Goal: Information Seeking & Learning: Learn about a topic

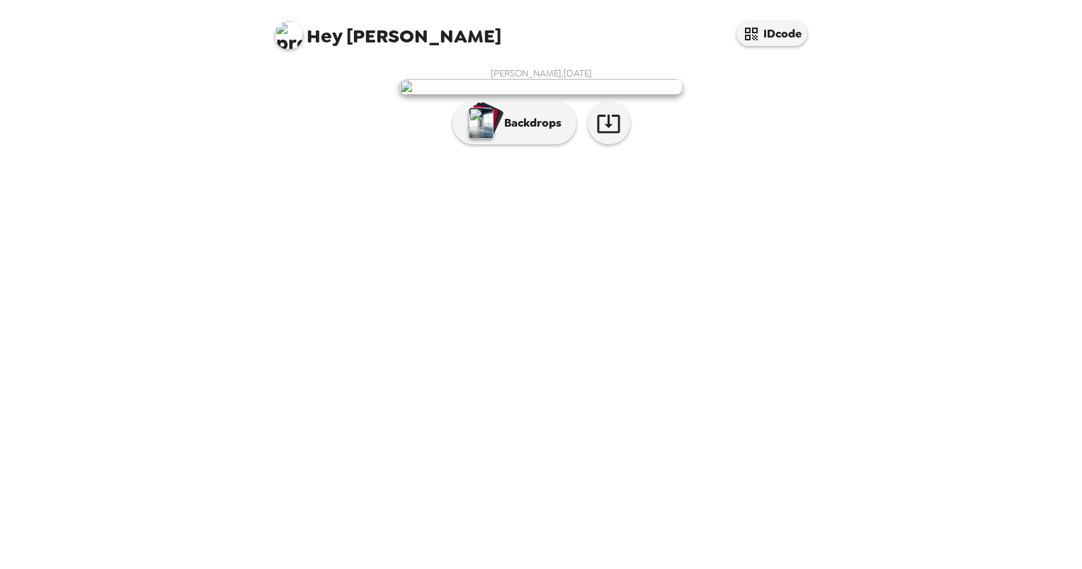
click at [303, 34] on span "Hey [PERSON_NAME]" at bounding box center [388, 30] width 227 height 32
click at [294, 34] on img at bounding box center [289, 35] width 28 height 28
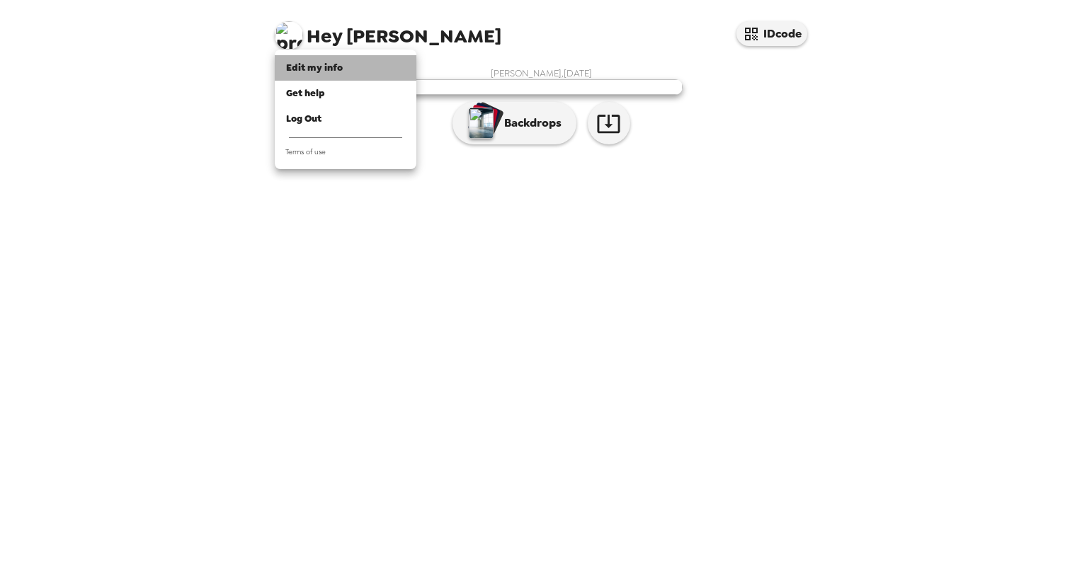
click at [331, 63] on span "Edit my info" at bounding box center [314, 68] width 57 height 12
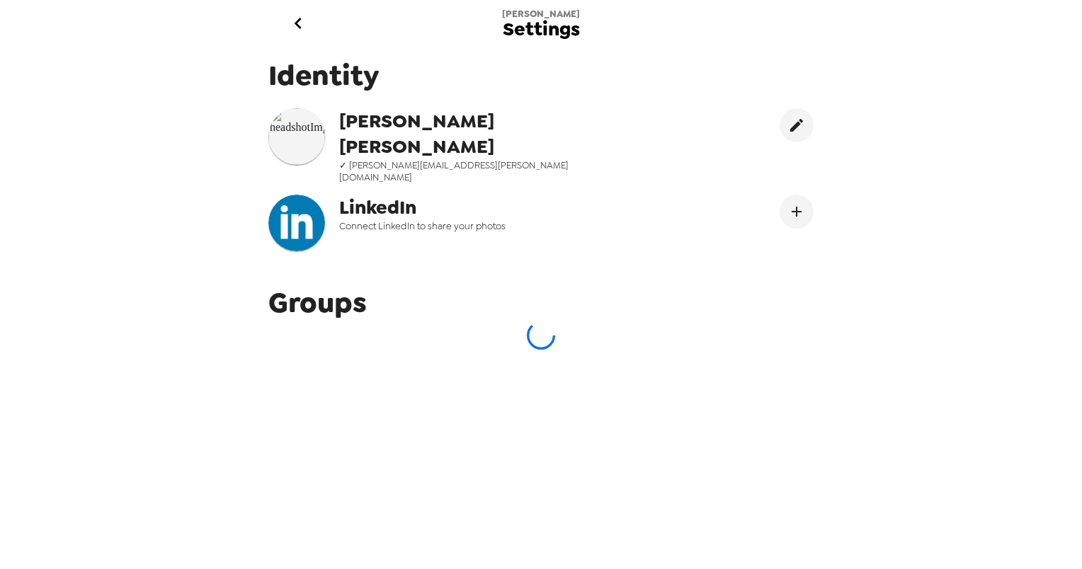
click at [297, 23] on icon "go back" at bounding box center [298, 23] width 23 height 23
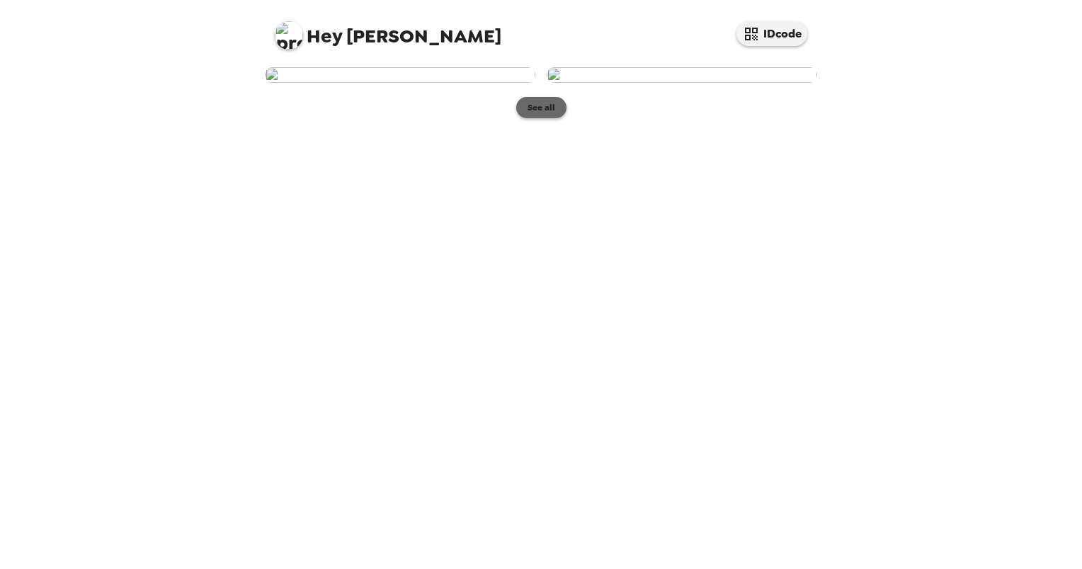
click at [531, 118] on button "See all" at bounding box center [541, 107] width 50 height 21
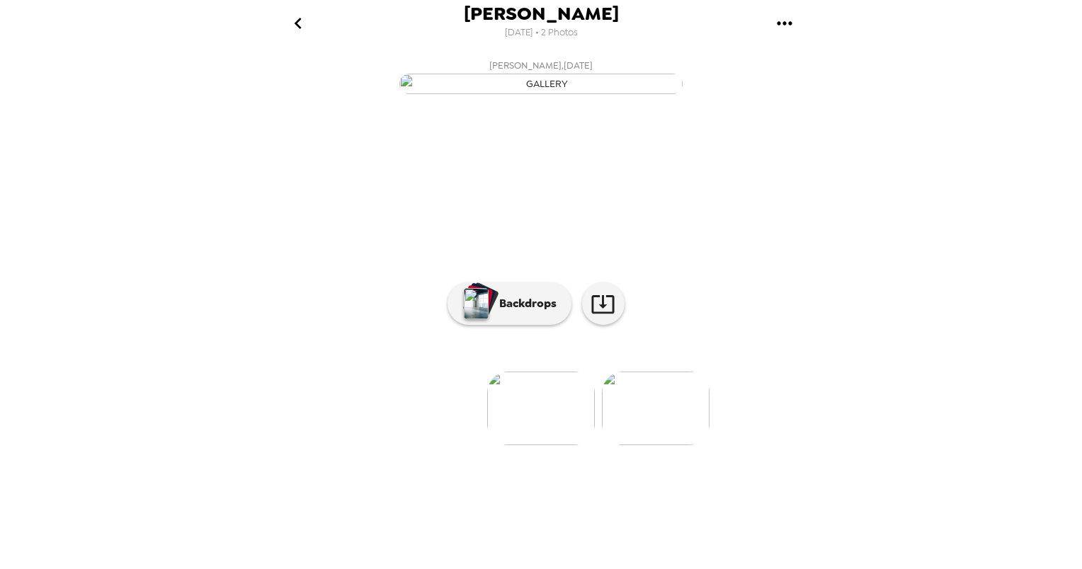
scroll to position [42, 0]
click at [591, 317] on icon at bounding box center [603, 304] width 25 height 25
click at [221, 98] on div "[PERSON_NAME] [DATE] • 2 Photos [PERSON_NAME] , [DATE] [PERSON_NAME] , [DATE] 0…" at bounding box center [541, 284] width 1082 height 569
click at [521, 312] on p "Backdrops" at bounding box center [524, 303] width 64 height 17
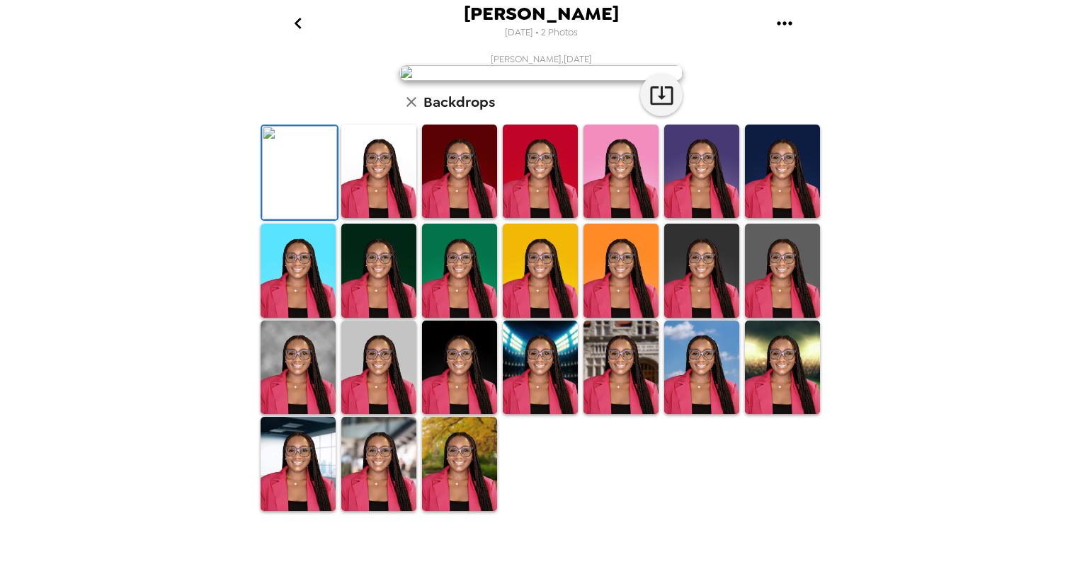
scroll to position [148, 0]
click at [661, 108] on icon "button" at bounding box center [661, 95] width 25 height 25
click at [302, 220] on img at bounding box center [299, 172] width 75 height 93
drag, startPoint x: 825, startPoint y: 300, endPoint x: 824, endPoint y: 409, distance: 108.3
click at [824, 409] on div "[PERSON_NAME] [DATE] • 2 Photos [PERSON_NAME] , [DATE] Backdrops" at bounding box center [541, 284] width 1082 height 569
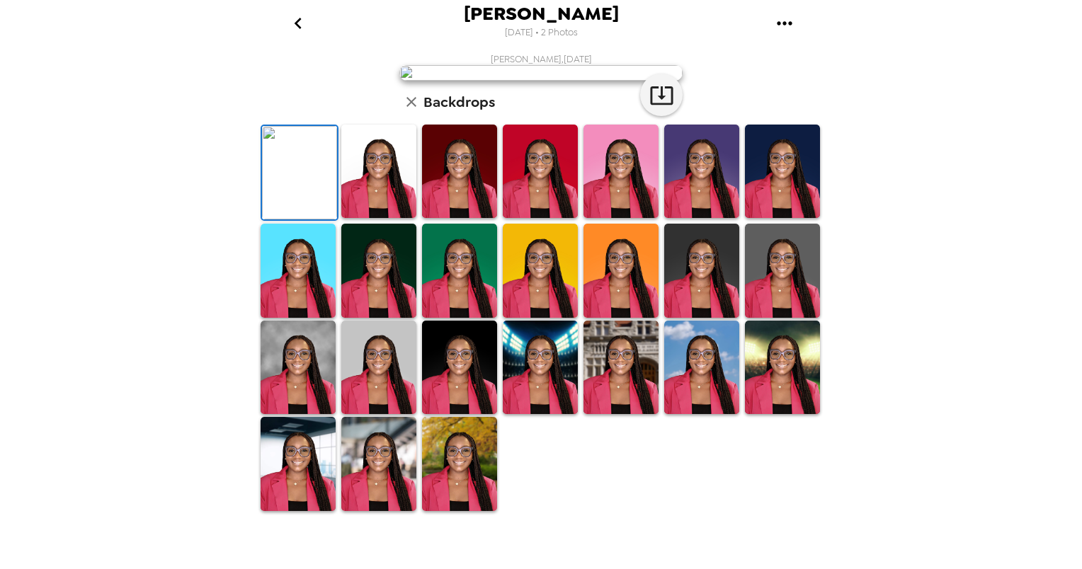
scroll to position [115, 0]
click at [652, 108] on icon "button" at bounding box center [661, 95] width 25 height 25
click at [691, 218] on img at bounding box center [701, 171] width 75 height 93
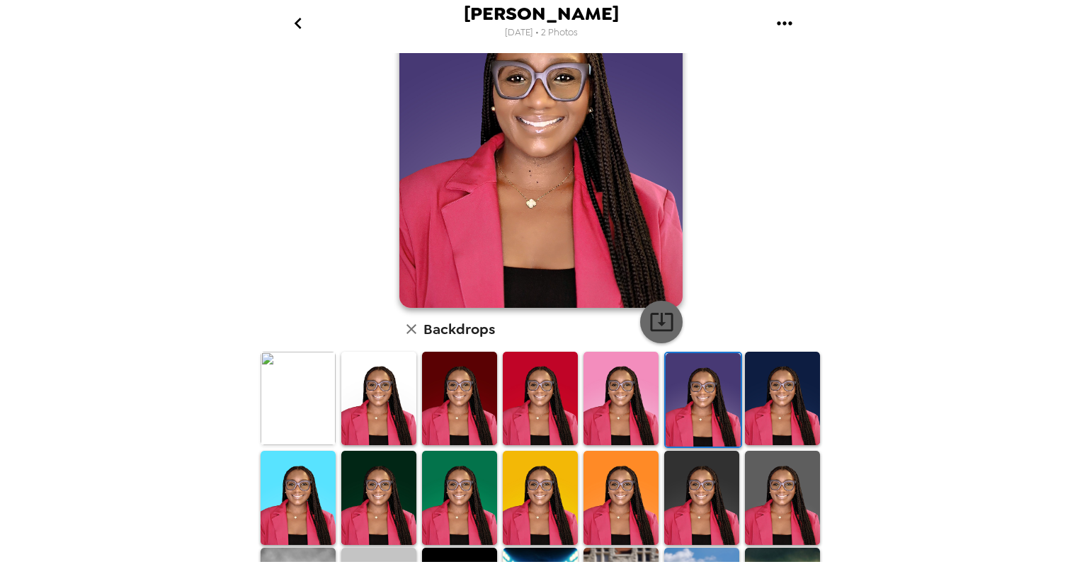
click at [656, 322] on icon "button" at bounding box center [661, 322] width 23 height 18
click at [593, 487] on img at bounding box center [621, 497] width 75 height 93
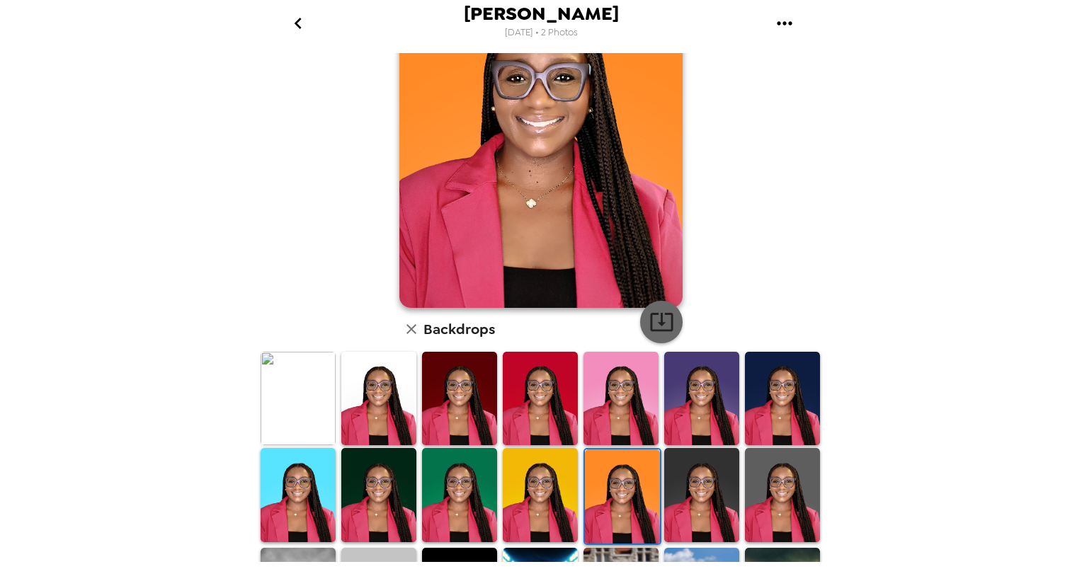
click at [651, 325] on icon "button" at bounding box center [661, 321] width 25 height 25
click at [721, 263] on div "[PERSON_NAME] , [DATE] Backdrops" at bounding box center [541, 339] width 567 height 802
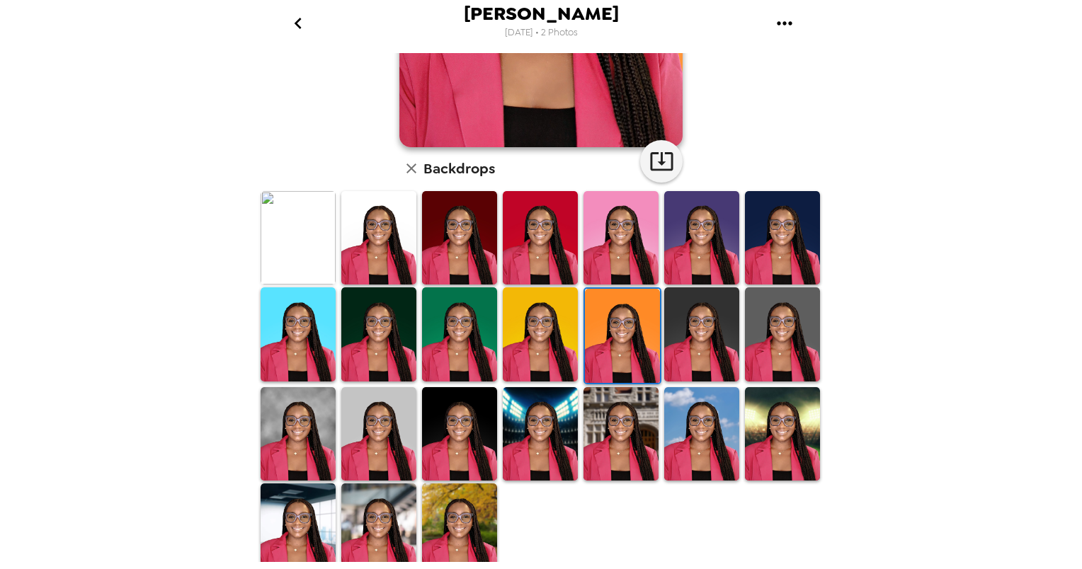
scroll to position [284, 0]
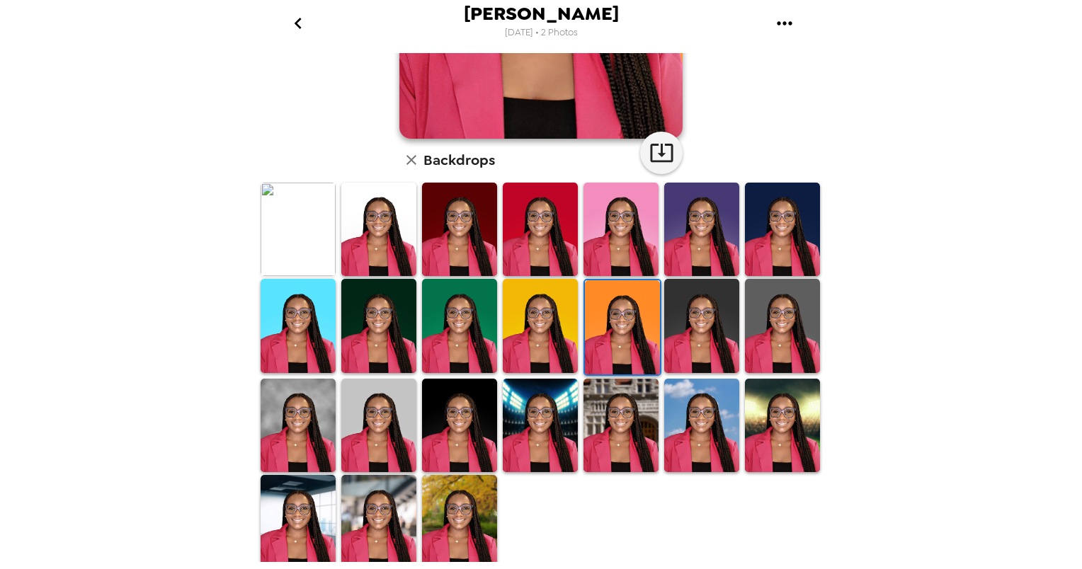
click at [306, 502] on img at bounding box center [298, 521] width 75 height 93
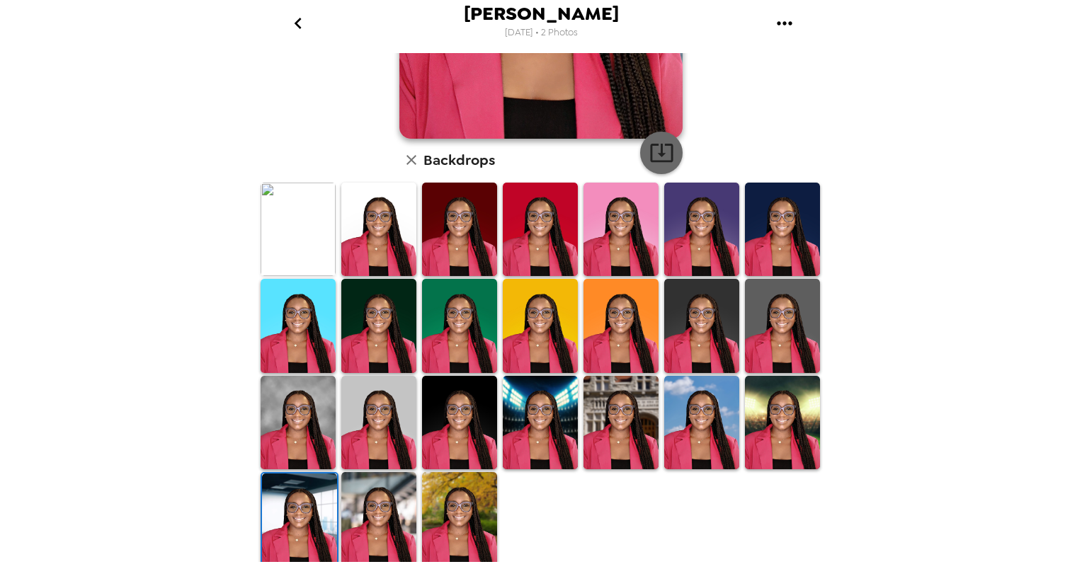
click at [653, 147] on icon "button" at bounding box center [661, 152] width 25 height 25
click at [607, 419] on img at bounding box center [621, 422] width 75 height 93
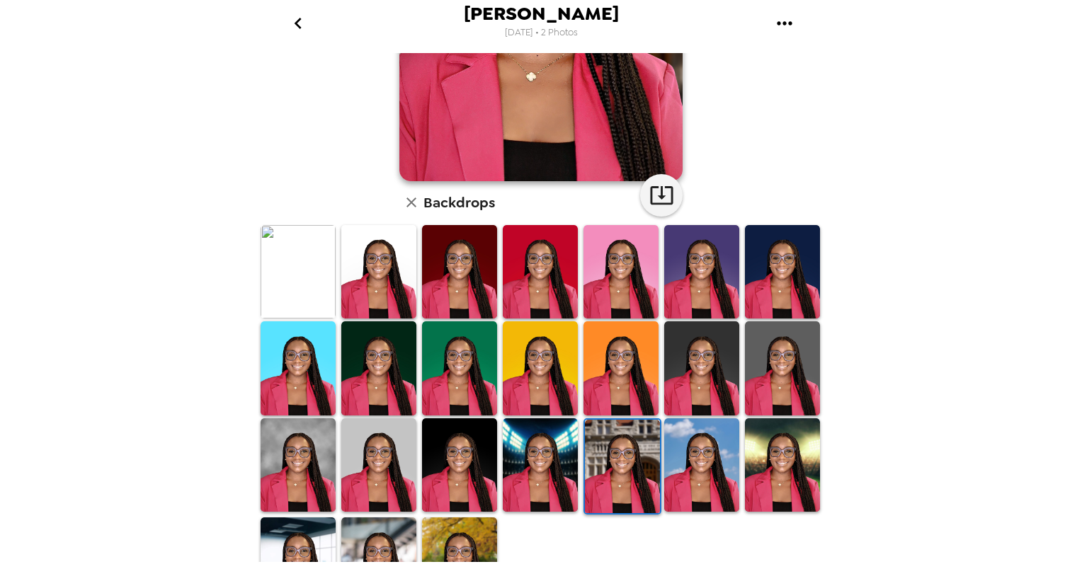
scroll to position [253, 0]
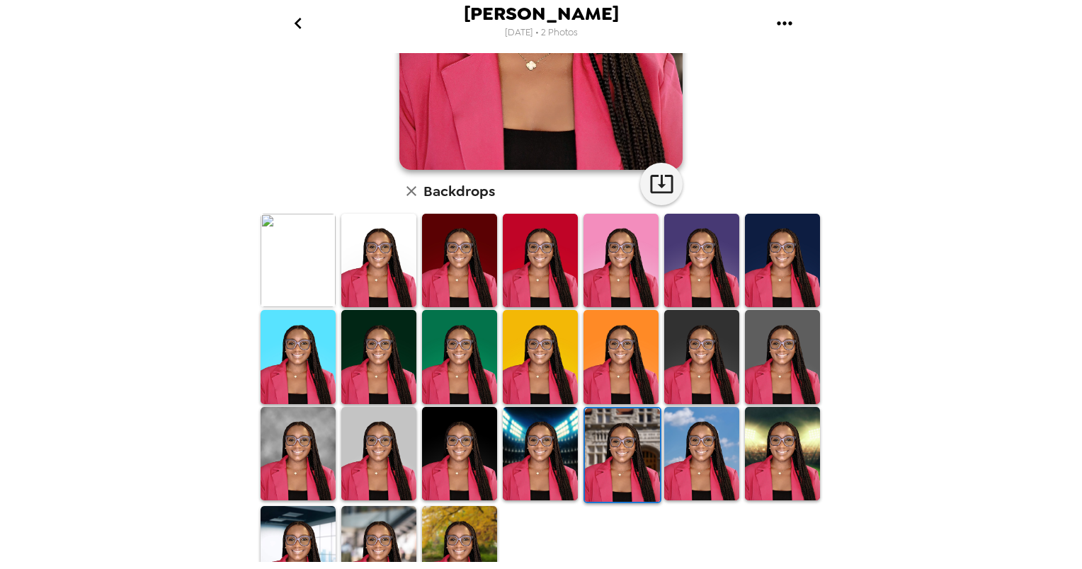
click at [773, 424] on img at bounding box center [782, 453] width 75 height 93
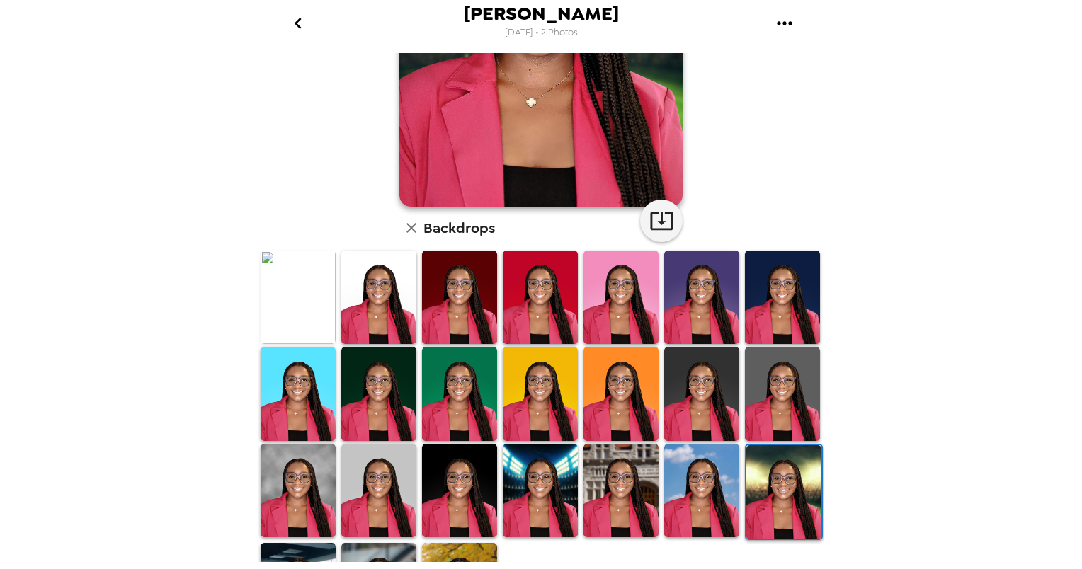
scroll to position [247, 0]
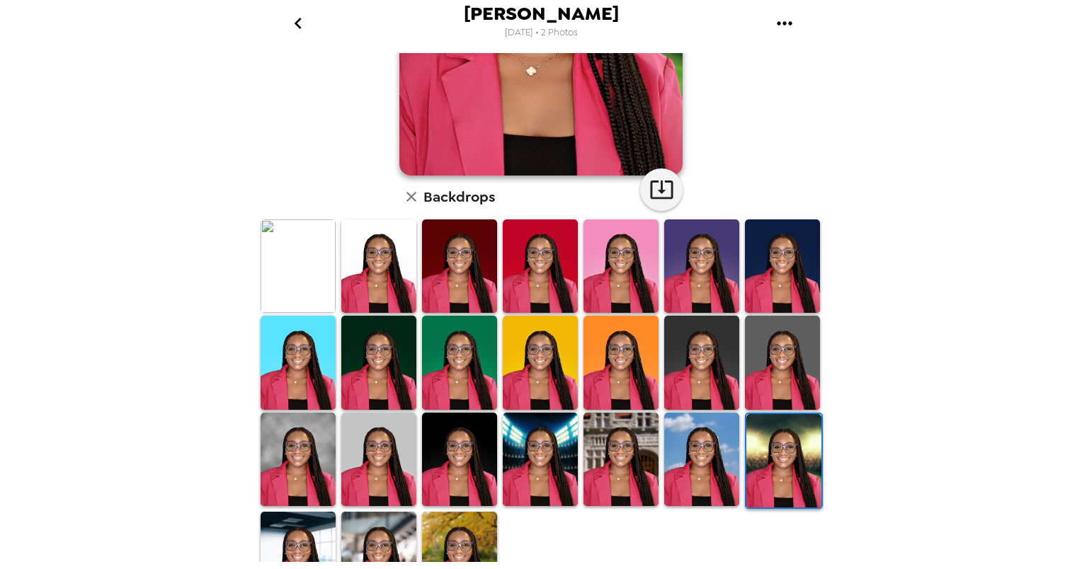
click at [470, 371] on img at bounding box center [459, 362] width 75 height 93
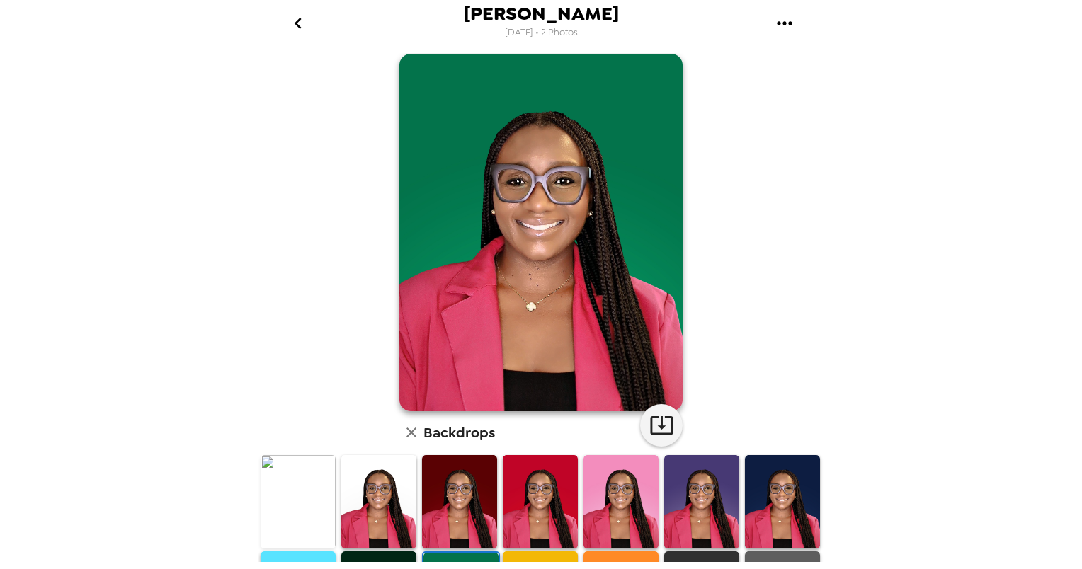
scroll to position [0, 0]
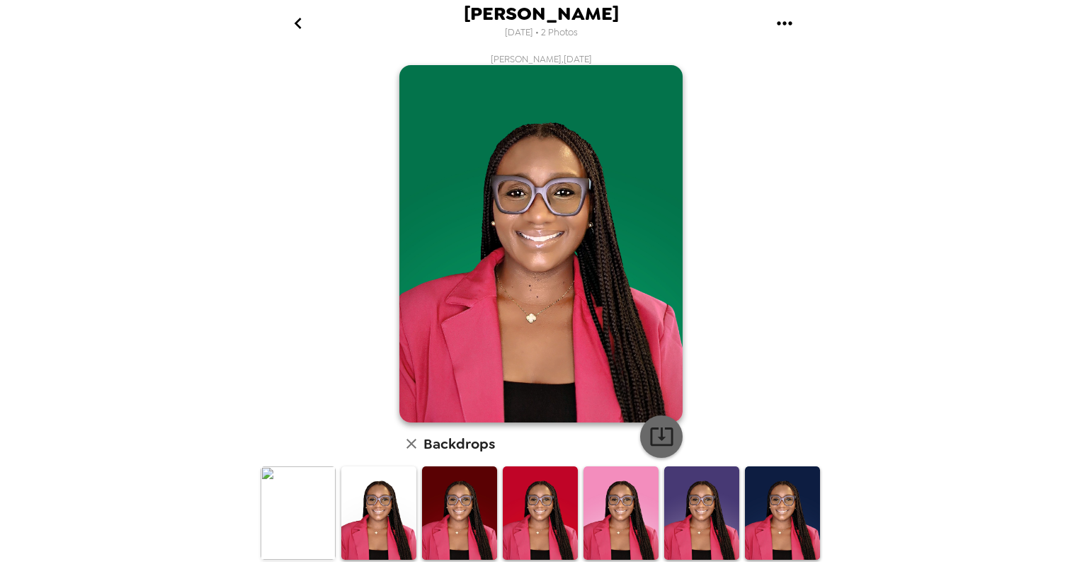
click at [651, 432] on icon "button" at bounding box center [661, 436] width 25 height 25
